Goal: Find contact information: Obtain details needed to contact an individual or organization

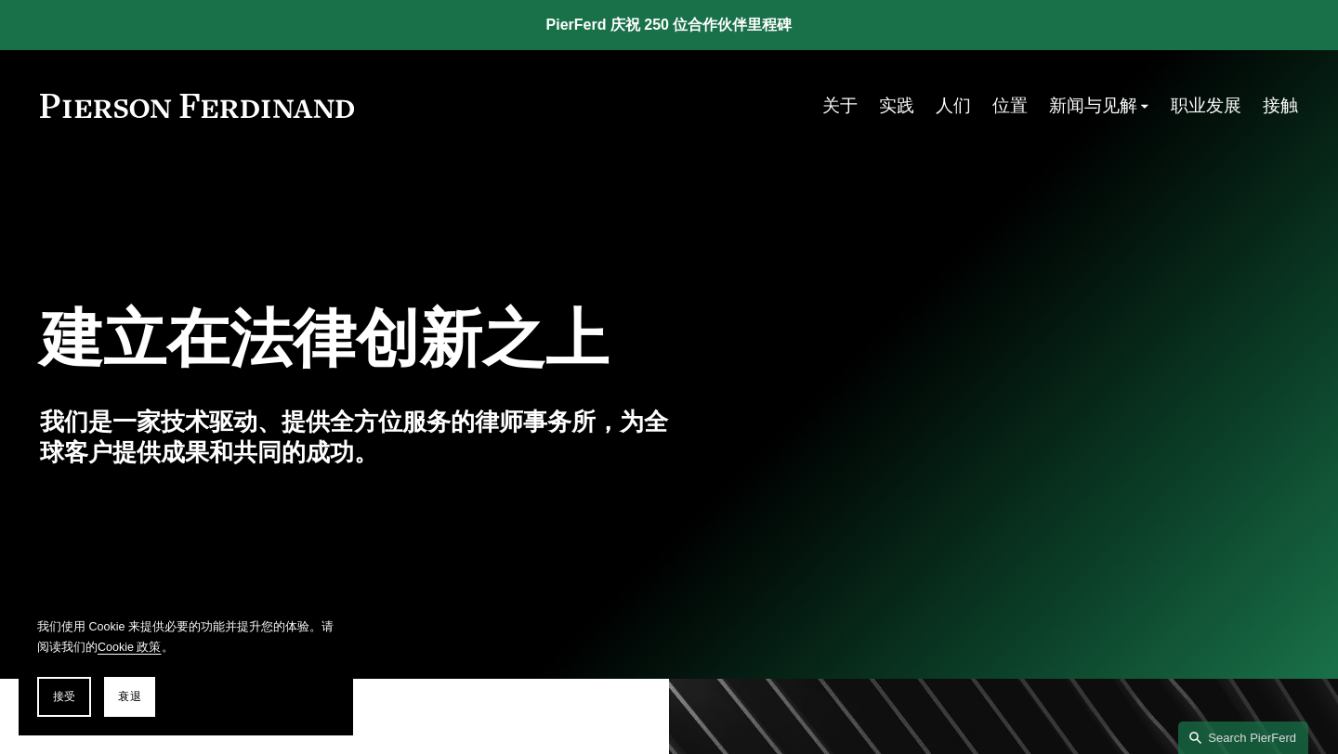
click at [1254, 108] on nav "关于 实践 人们 位置 新闻与见解 消息 洞察 博客 职业发展 接触" at bounding box center [1060, 105] width 476 height 36
click at [1270, 108] on font "接触" at bounding box center [1279, 105] width 35 height 20
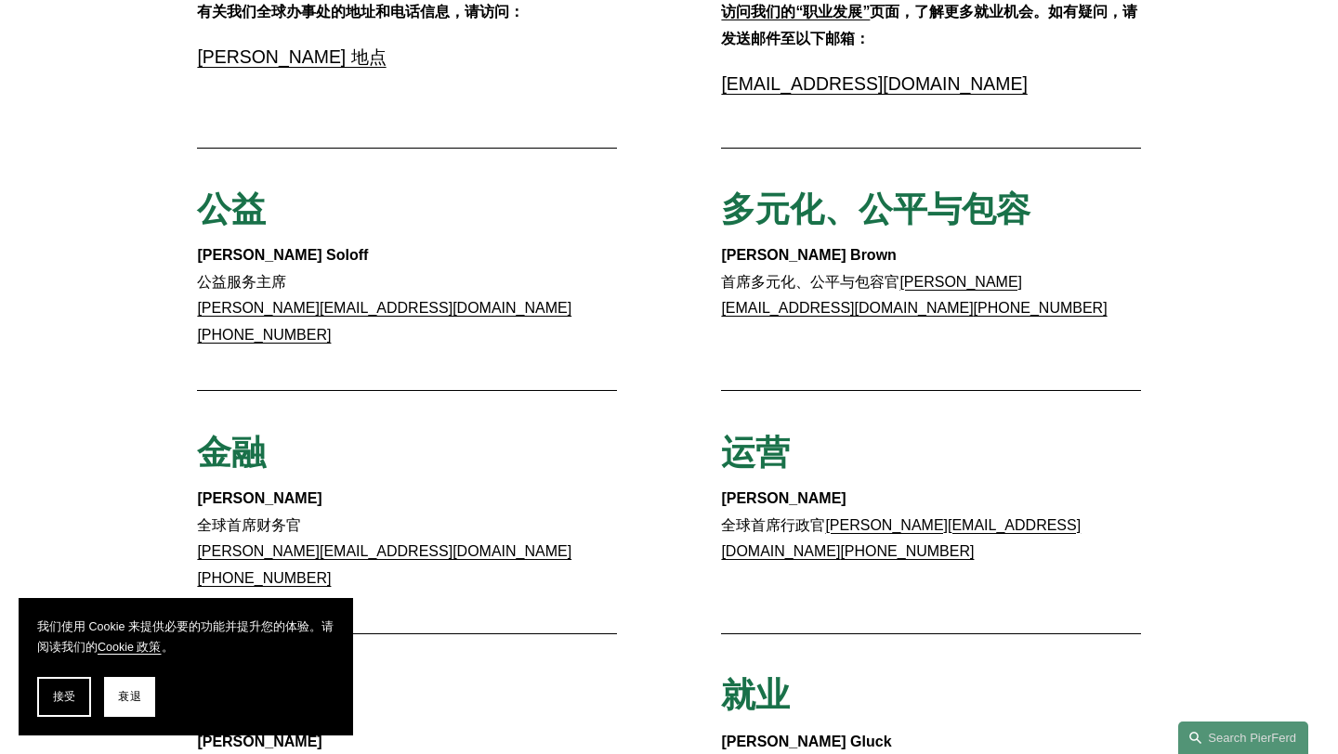
scroll to position [496, 0]
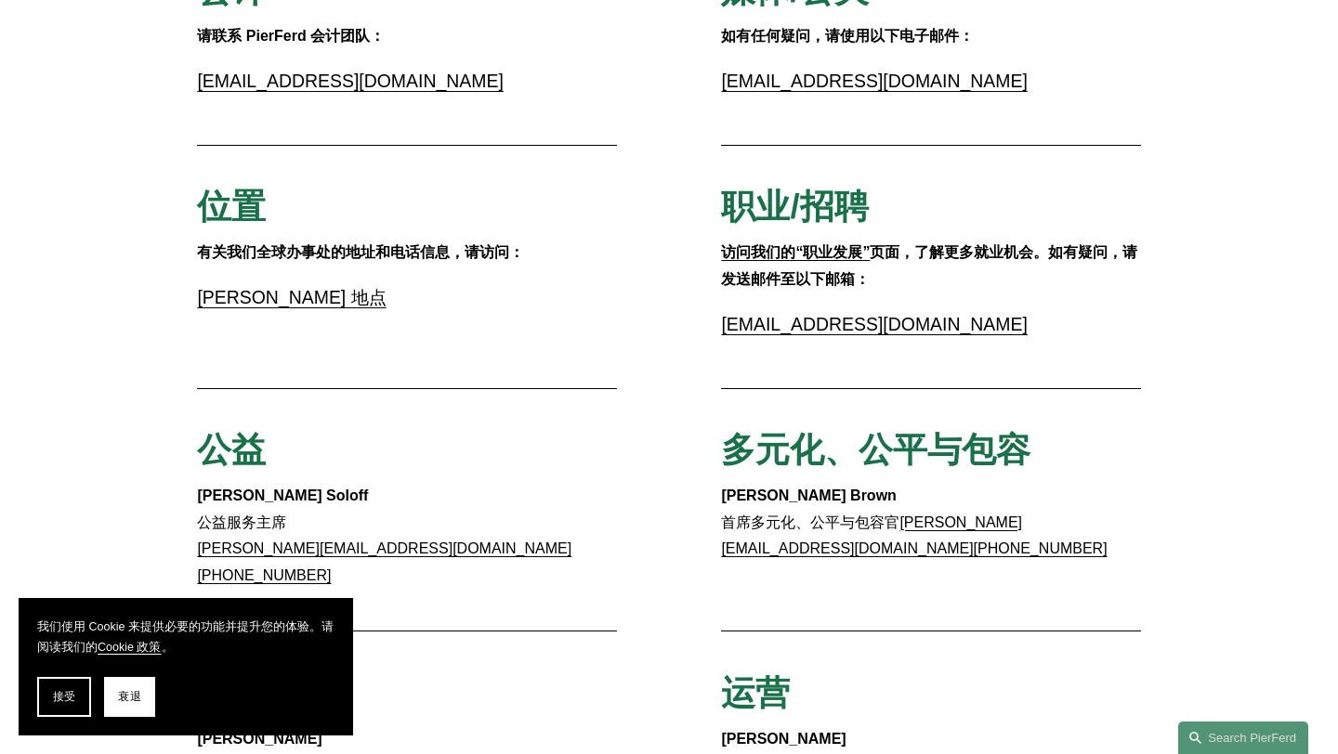
click at [276, 297] on font "[PERSON_NAME] 地点" at bounding box center [291, 297] width 189 height 20
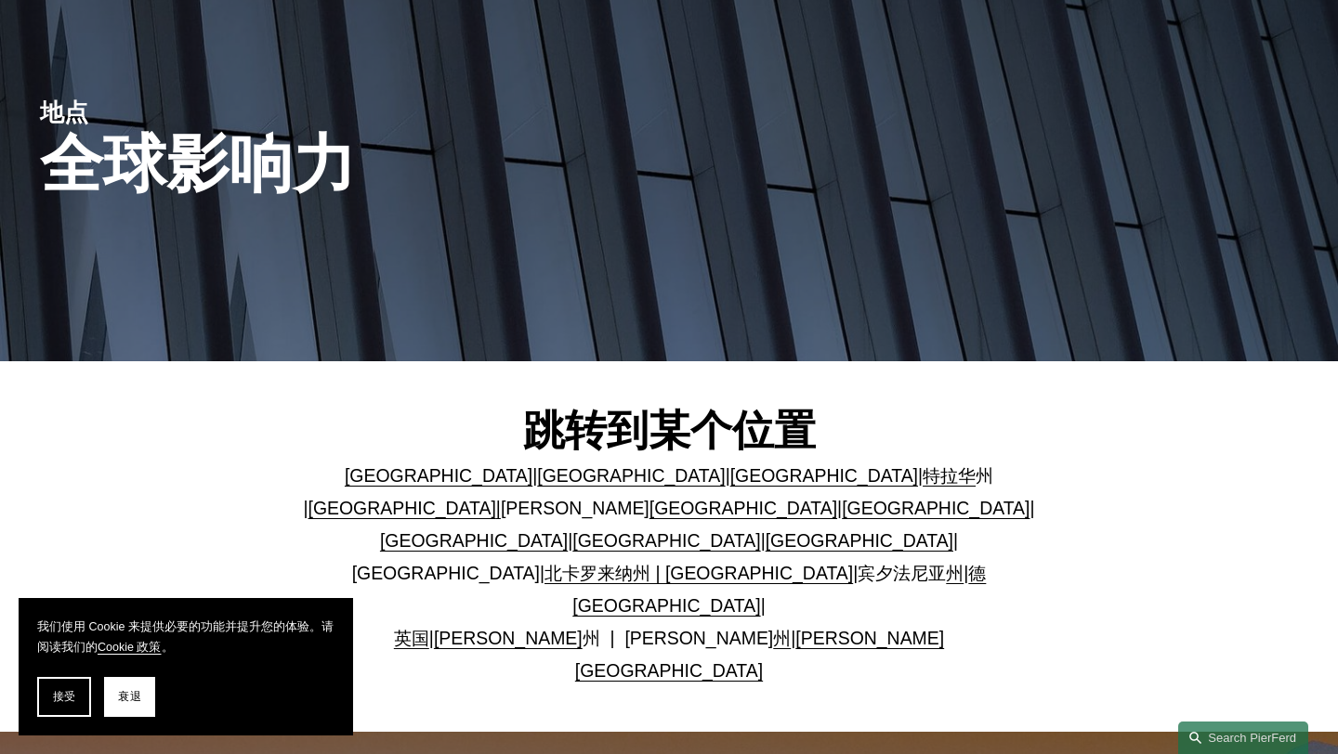
scroll to position [360, 0]
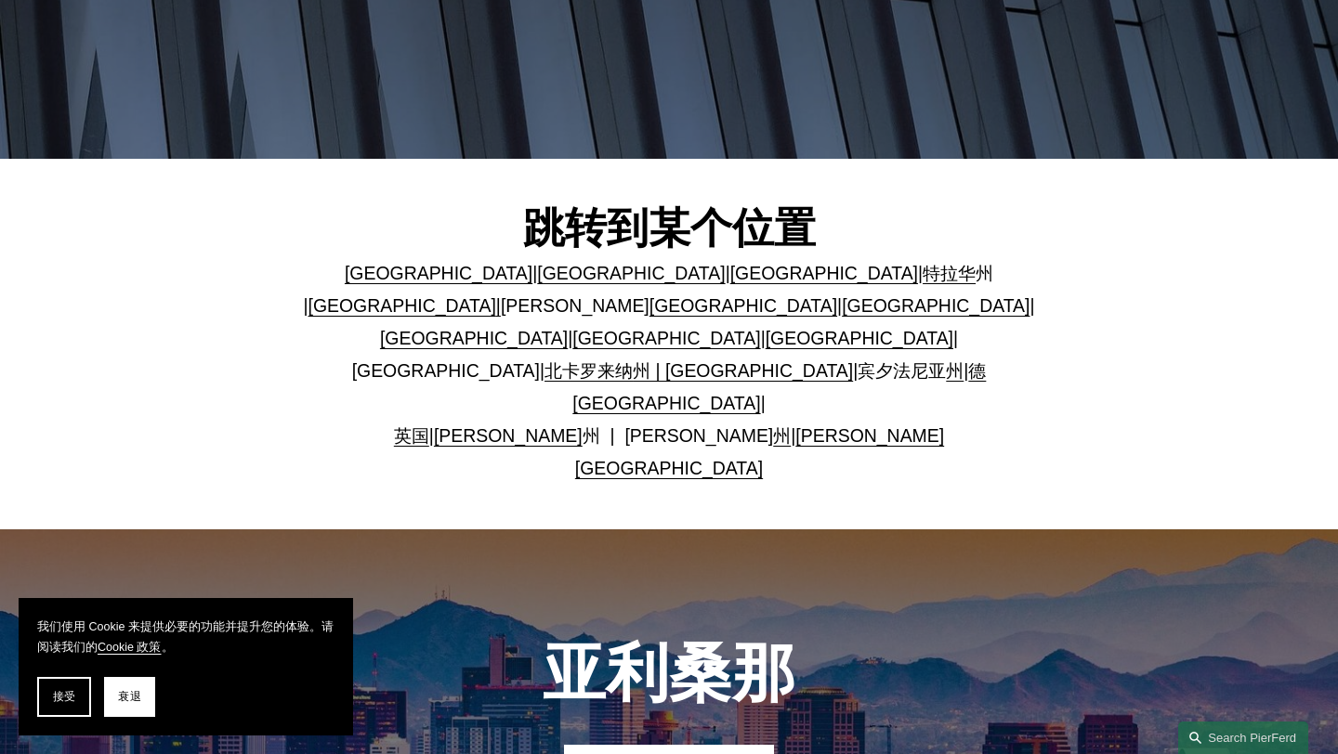
click at [537, 271] on font "加利福尼亚州" at bounding box center [631, 273] width 188 height 20
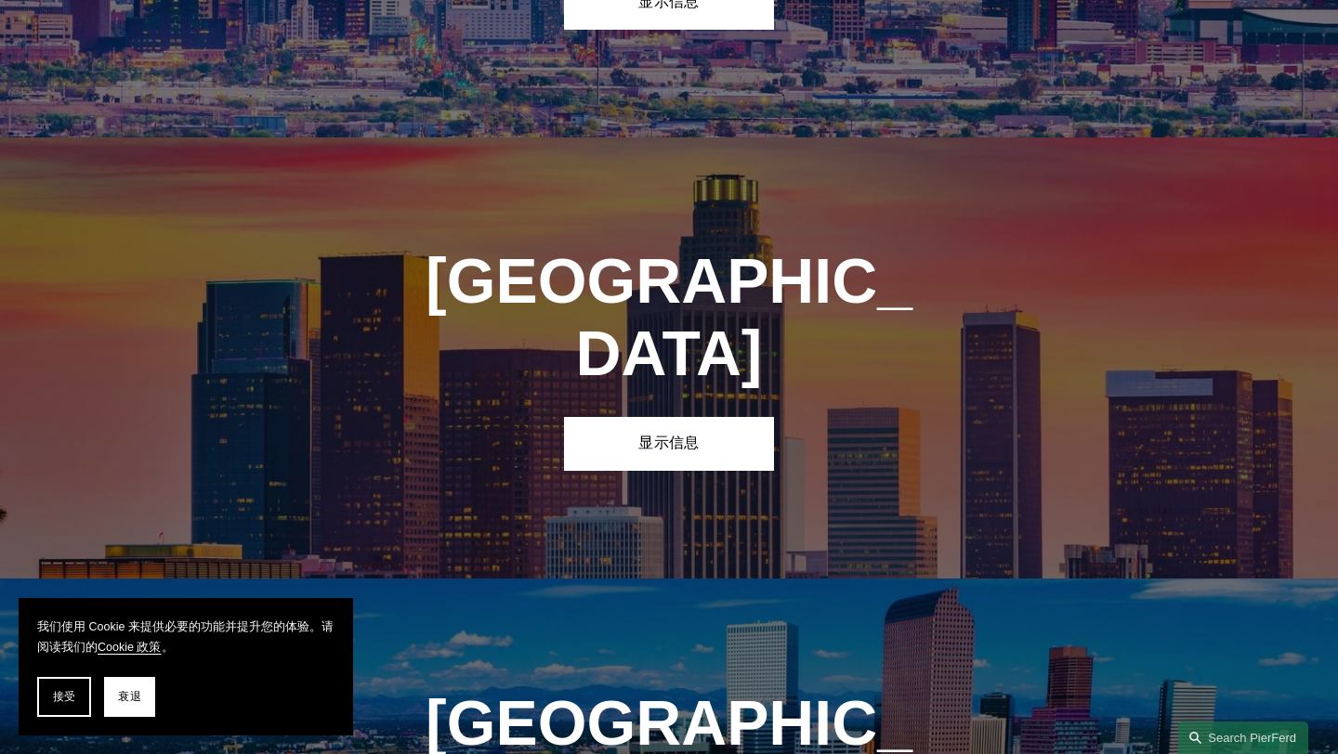
scroll to position [1170, 0]
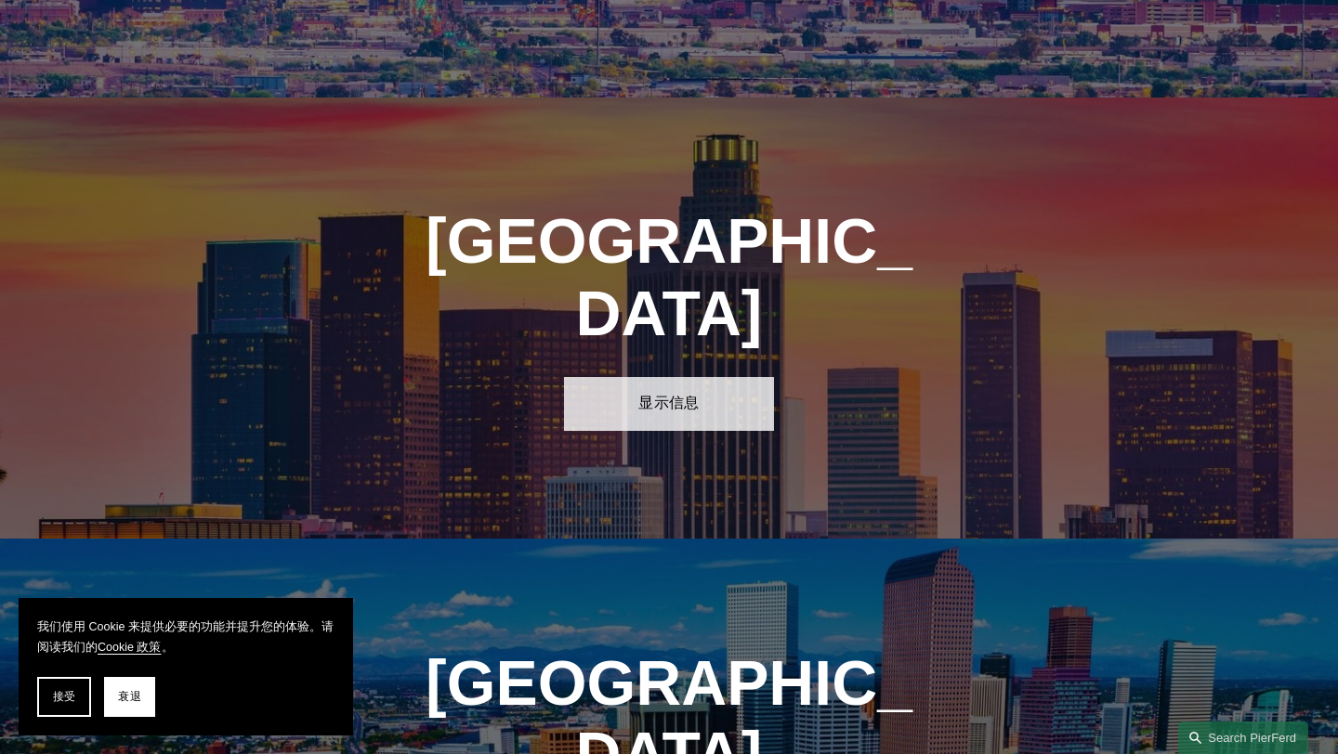
click at [634, 377] on link "显示信息" at bounding box center [669, 404] width 210 height 54
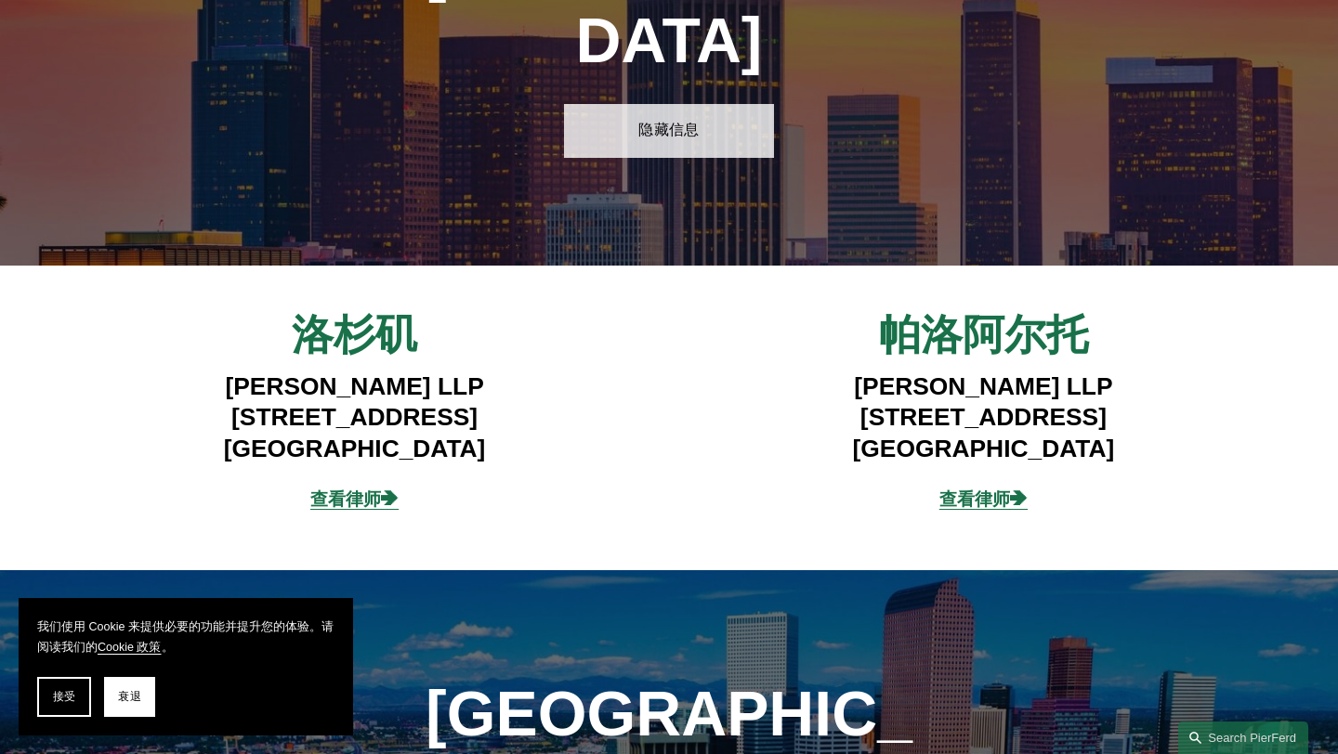
scroll to position [1466, 0]
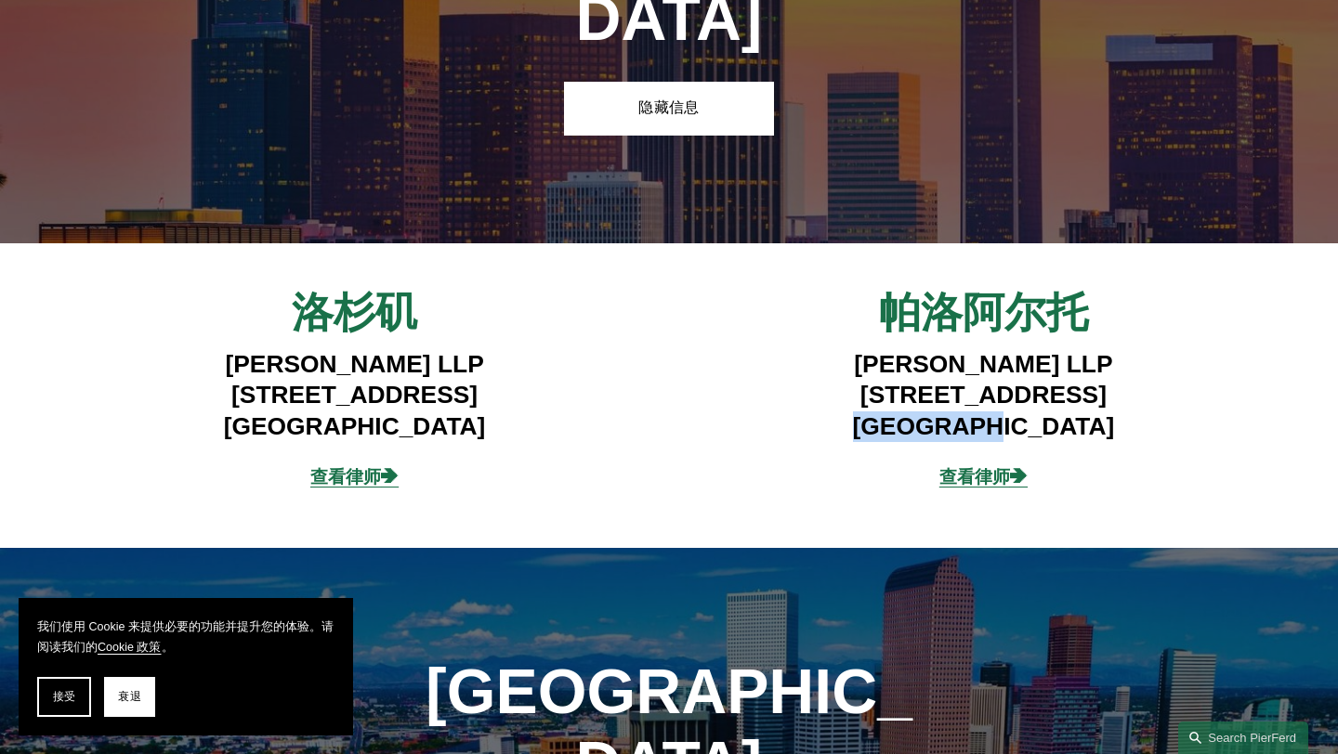
drag, startPoint x: 868, startPoint y: 266, endPoint x: 967, endPoint y: 266, distance: 98.5
click at [967, 412] on font "Palo Alto, CA 94303" at bounding box center [984, 426] width 262 height 28
copy font "Palo Alto"
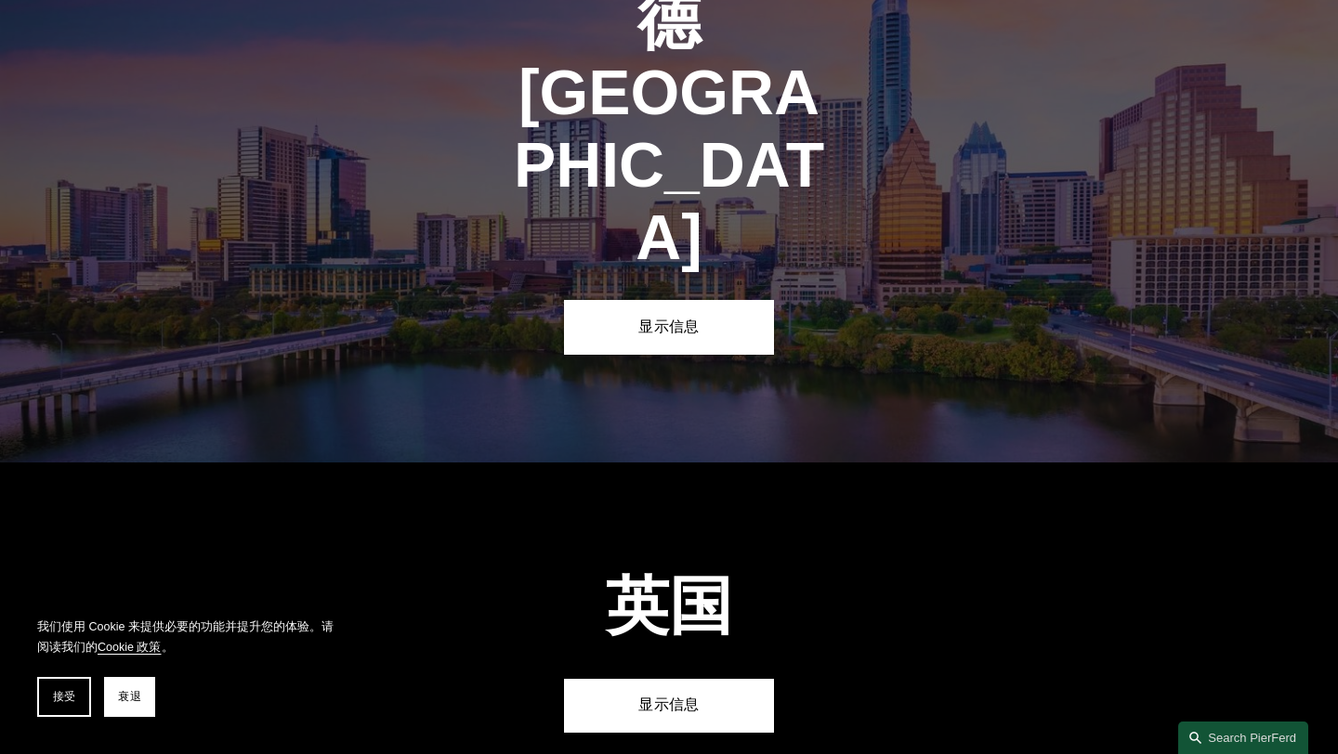
scroll to position [7778, 0]
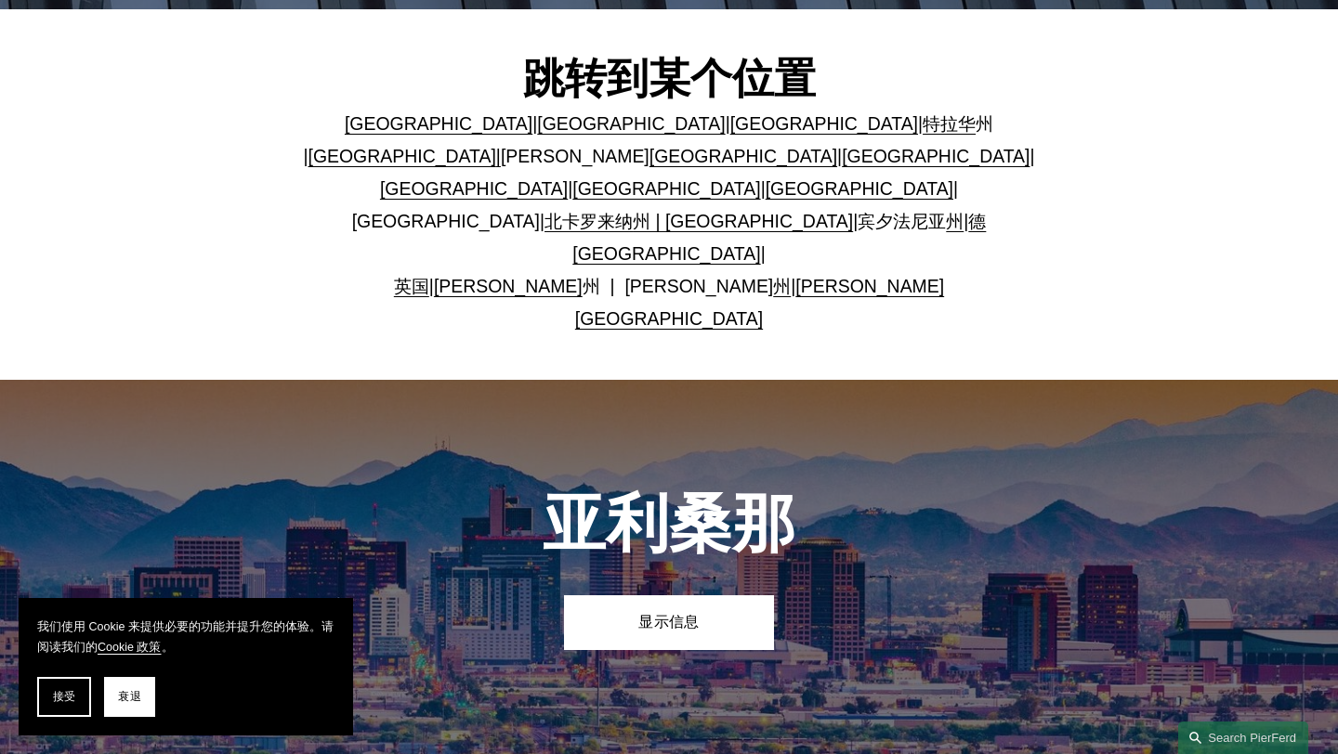
scroll to position [0, 0]
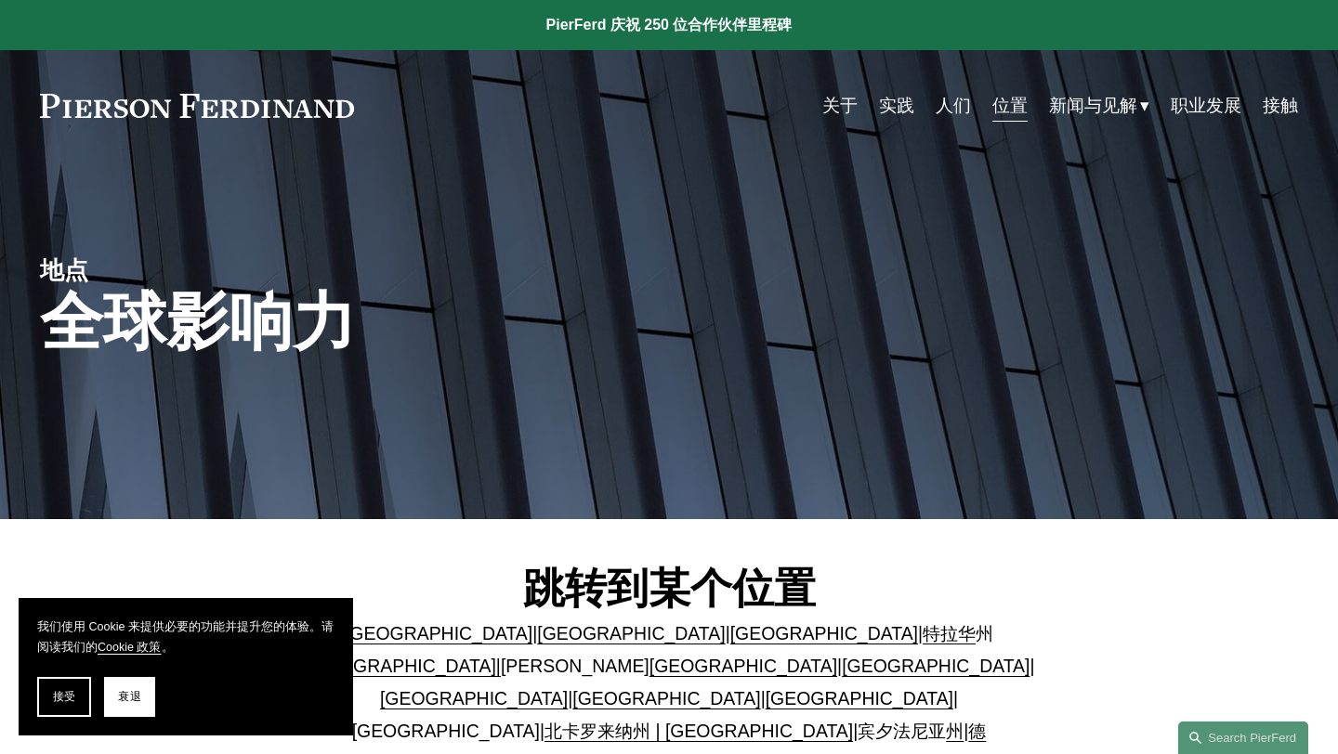
click at [1203, 110] on font "职业发展" at bounding box center [1205, 105] width 71 height 20
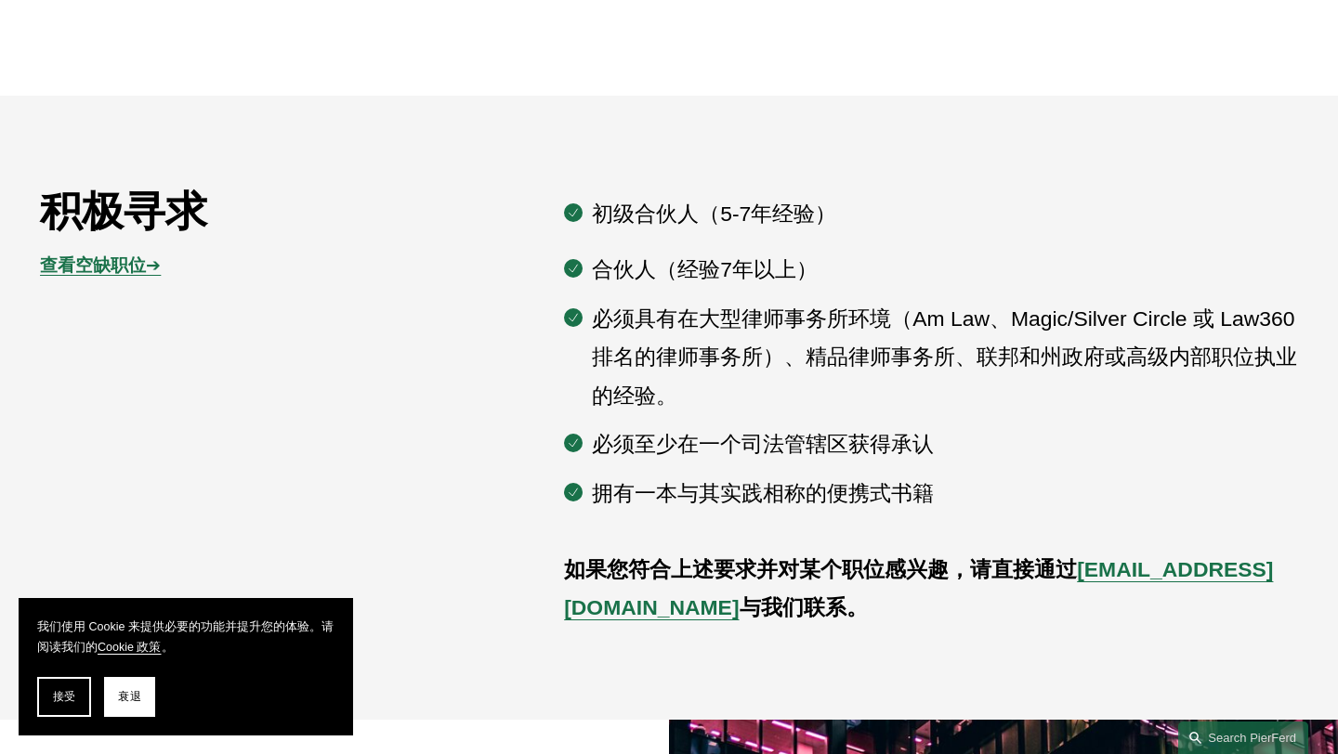
scroll to position [963, 0]
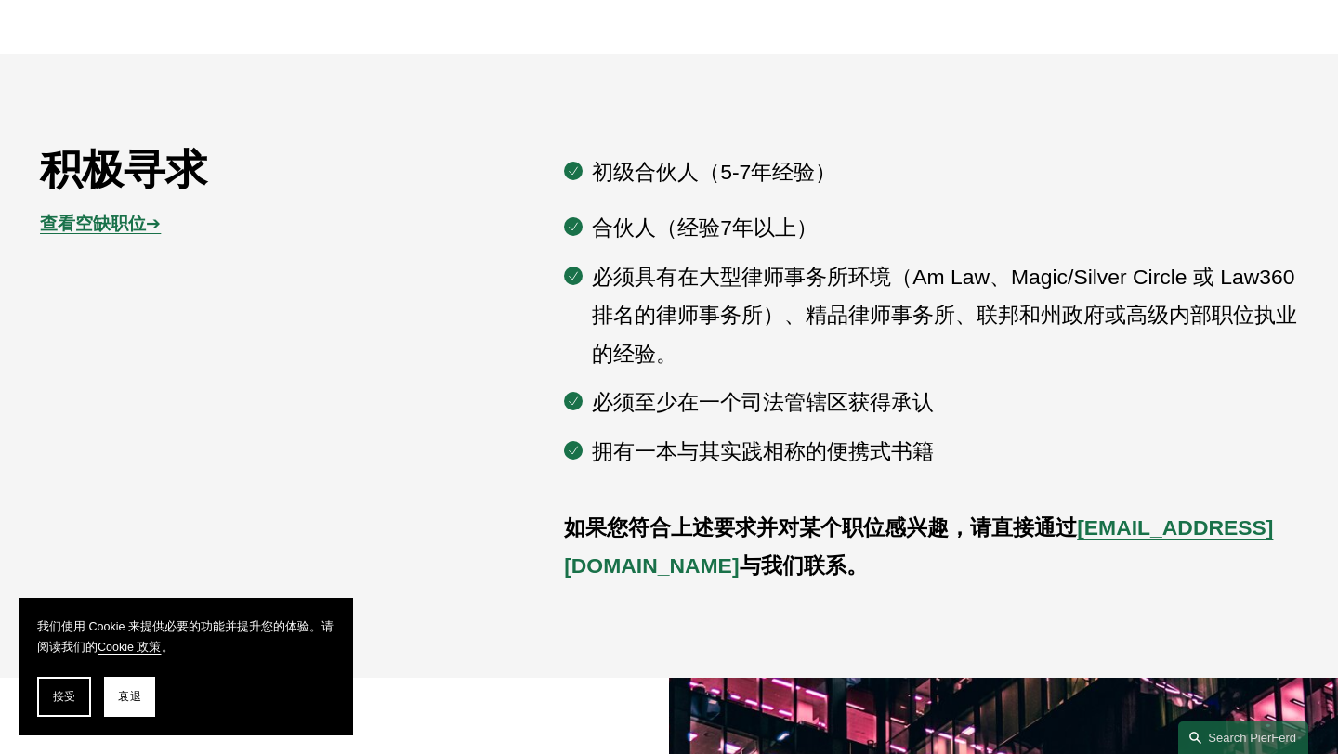
click at [122, 225] on font "查看空缺职位" at bounding box center [93, 223] width 106 height 20
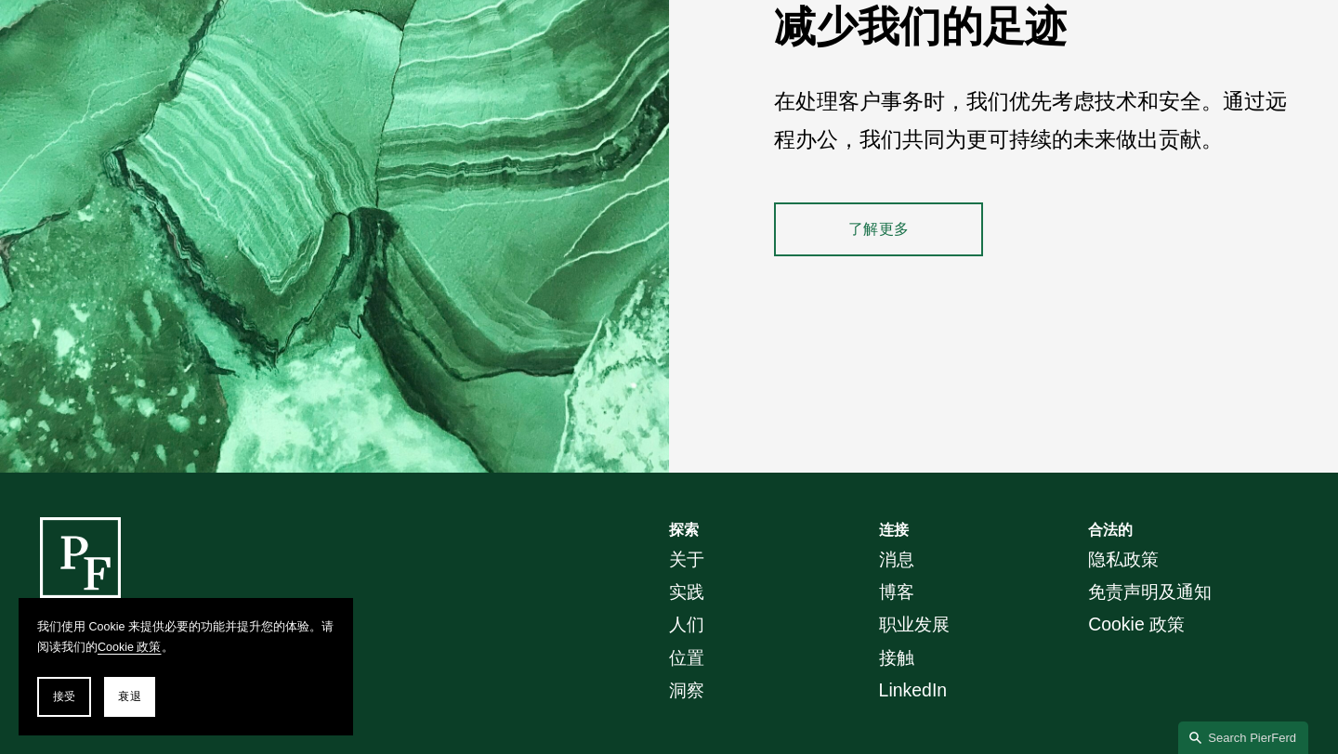
scroll to position [2679, 0]
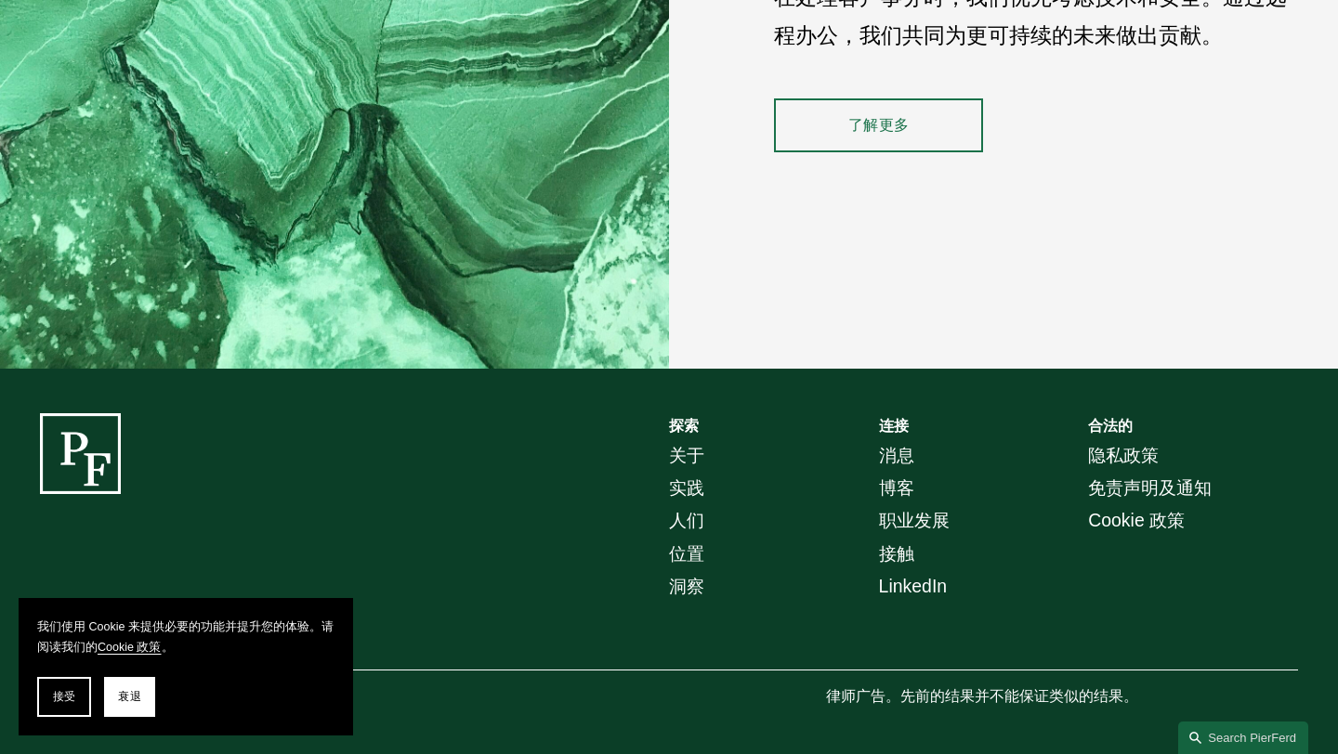
click at [911, 521] on font "职业发展" at bounding box center [914, 520] width 71 height 20
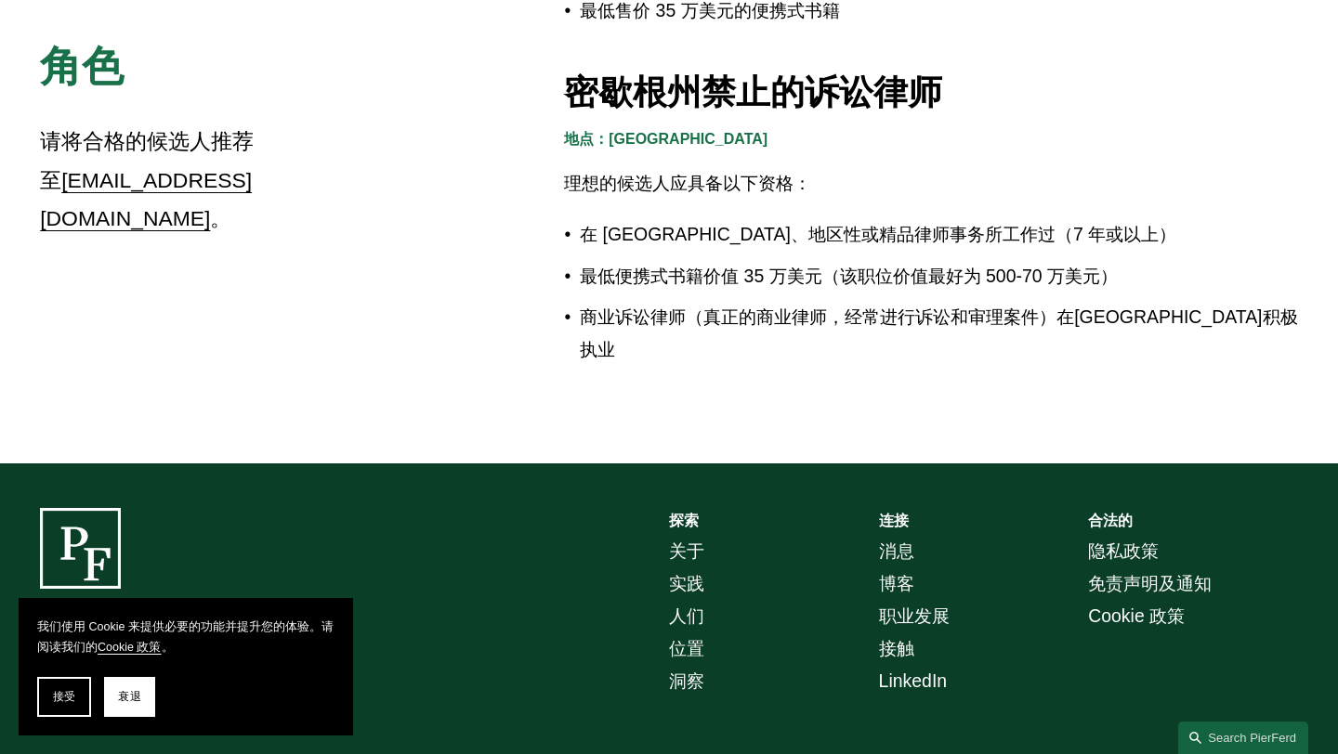
scroll to position [3247, 0]
